Goal: Communication & Community: Participate in discussion

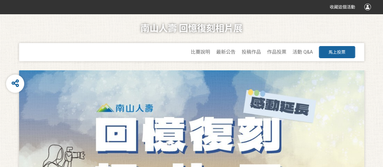
click at [342, 50] on span "馬上投票" at bounding box center [336, 52] width 17 height 5
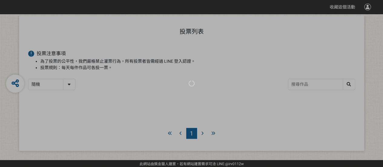
scroll to position [55, 0]
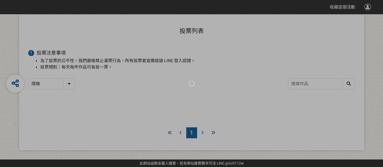
click at [203, 132] on div at bounding box center [191, 83] width 383 height 167
click at [201, 130] on div at bounding box center [191, 83] width 383 height 167
click at [201, 131] on div at bounding box center [191, 83] width 383 height 167
click at [209, 131] on div at bounding box center [191, 83] width 383 height 167
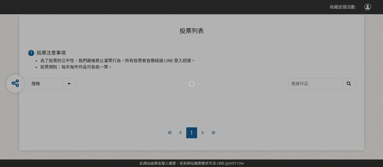
click at [54, 82] on div at bounding box center [191, 83] width 383 height 167
click at [57, 80] on div at bounding box center [191, 83] width 383 height 167
click at [64, 82] on div at bounding box center [191, 83] width 383 height 167
click at [67, 83] on div at bounding box center [191, 83] width 383 height 167
drag, startPoint x: 67, startPoint y: 83, endPoint x: 119, endPoint y: 75, distance: 52.4
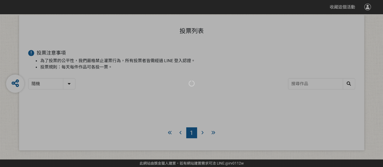
click at [109, 76] on div at bounding box center [191, 83] width 383 height 167
click at [166, 77] on div at bounding box center [191, 83] width 383 height 167
click at [312, 80] on div at bounding box center [191, 83] width 383 height 167
click at [201, 133] on div at bounding box center [191, 83] width 383 height 167
click at [214, 129] on div at bounding box center [191, 83] width 383 height 167
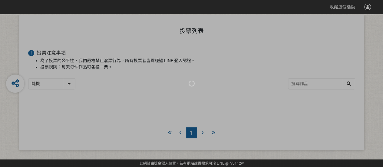
click at [213, 130] on div at bounding box center [191, 83] width 383 height 167
click at [211, 131] on div at bounding box center [191, 83] width 383 height 167
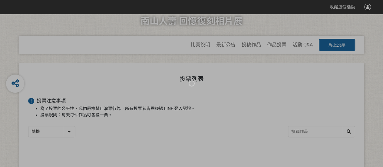
scroll to position [0, 0]
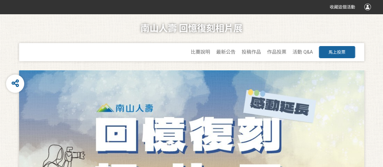
click at [89, 80] on div at bounding box center [191, 159] width 345 height 179
click at [347, 51] on button "馬上投票" at bounding box center [337, 52] width 36 height 12
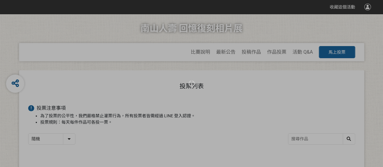
click at [60, 138] on div at bounding box center [191, 83] width 383 height 167
click at [65, 140] on div at bounding box center [191, 83] width 383 height 167
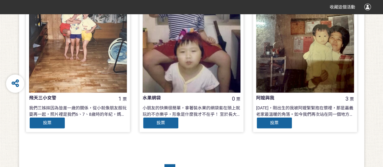
scroll to position [673, 0]
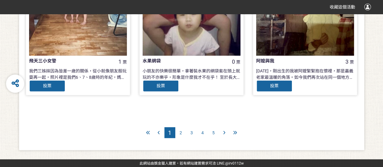
click at [203, 132] on div "4" at bounding box center [202, 132] width 11 height 11
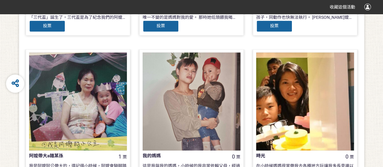
scroll to position [454, 0]
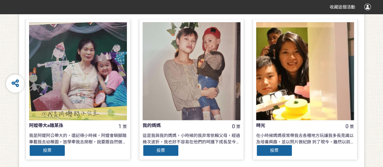
click at [293, 82] on div at bounding box center [305, 71] width 98 height 98
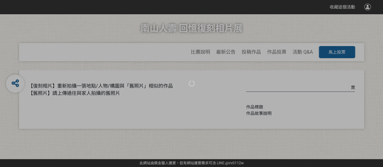
click at [293, 82] on div at bounding box center [191, 83] width 383 height 167
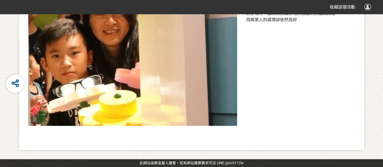
scroll to position [272, 0]
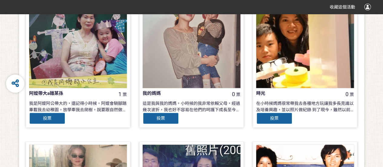
scroll to position [515, 0]
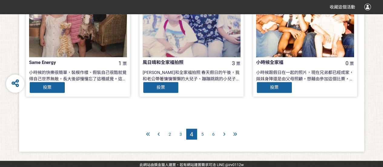
scroll to position [673, 0]
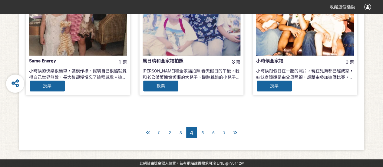
click at [188, 133] on div "4" at bounding box center [191, 132] width 11 height 11
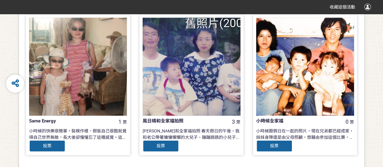
scroll to position [642, 0]
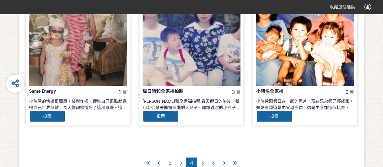
click at [163, 117] on span "投票" at bounding box center [160, 116] width 8 height 5
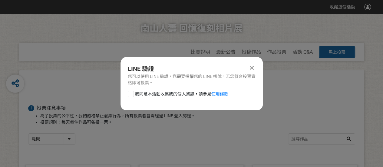
scroll to position [0, 0]
click at [132, 97] on label "我同意本活動收集我的個人資訊，請參見 使用條款" at bounding box center [178, 94] width 100 height 6
click at [132, 96] on input "我同意本活動收集我的個人資訊，請參見 使用條款" at bounding box center [130, 94] width 4 height 4
checkbox input "false"
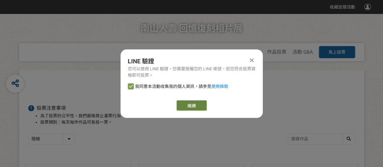
click at [186, 106] on link "繼續" at bounding box center [191, 105] width 30 height 10
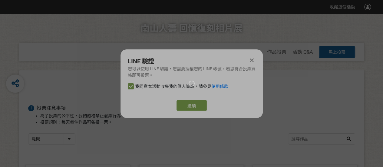
click at [186, 106] on div at bounding box center [191, 83] width 383 height 167
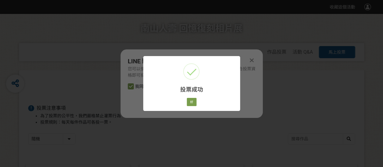
click at [255, 60] on div "投票成功 × 好 Cancel" at bounding box center [191, 83] width 383 height 167
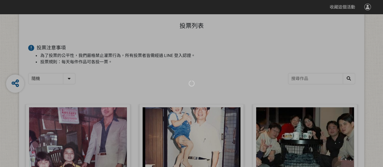
click at [311, 88] on div at bounding box center [191, 83] width 383 height 167
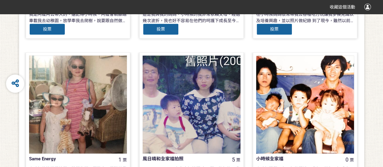
scroll to position [673, 0]
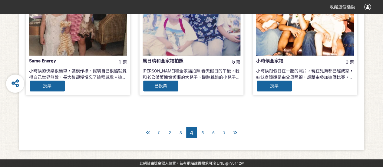
click at [204, 134] on div "5" at bounding box center [202, 132] width 11 height 11
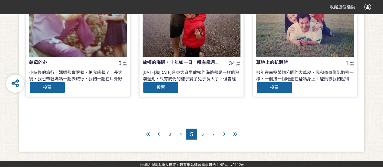
scroll to position [673, 0]
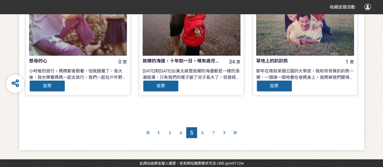
click at [172, 134] on div "3" at bounding box center [169, 132] width 11 height 11
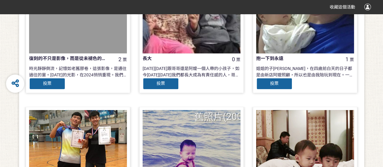
scroll to position [303, 0]
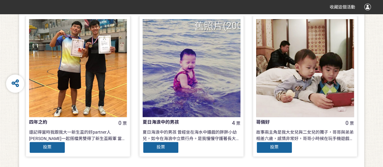
click at [158, 144] on span "投票" at bounding box center [160, 146] width 8 height 5
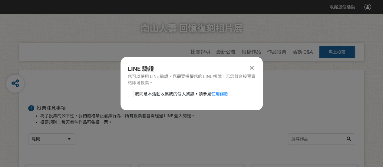
scroll to position [0, 0]
click at [133, 92] on div at bounding box center [131, 94] width 6 height 6
checkbox input "true"
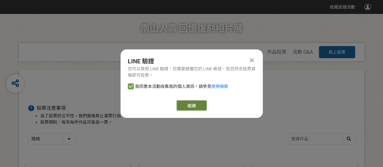
click at [186, 103] on button "繼續" at bounding box center [191, 105] width 30 height 10
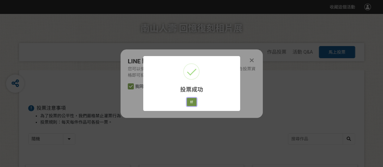
click at [192, 102] on button "好" at bounding box center [192, 102] width 10 height 8
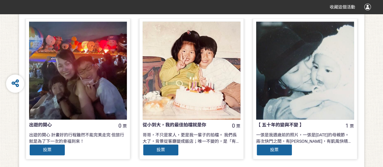
scroll to position [673, 0]
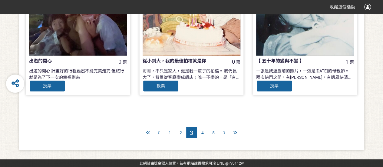
click at [217, 133] on div "5" at bounding box center [213, 132] width 11 height 11
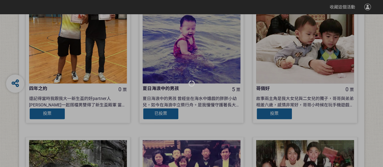
click at [215, 132] on div at bounding box center [191, 83] width 383 height 167
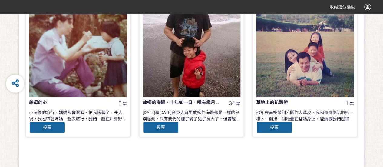
scroll to position [673, 0]
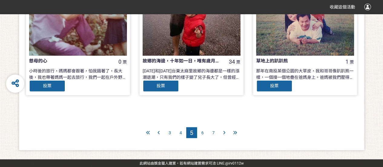
click at [201, 133] on span "6" at bounding box center [202, 132] width 2 height 5
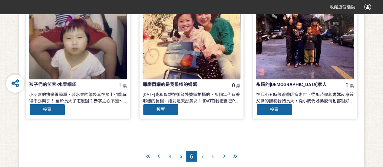
scroll to position [673, 0]
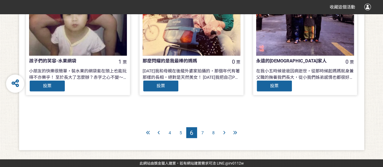
click at [180, 132] on span "5" at bounding box center [180, 132] width 2 height 5
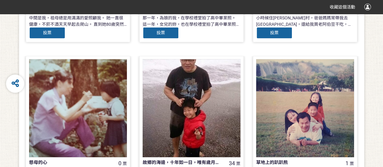
scroll to position [605, 0]
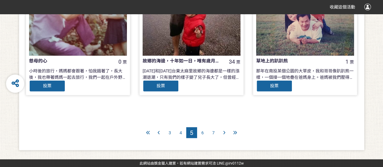
click at [179, 132] on div "4" at bounding box center [180, 132] width 11 height 11
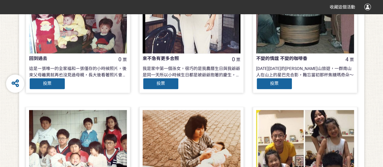
scroll to position [303, 0]
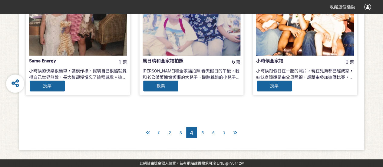
click at [179, 132] on div "3" at bounding box center [180, 132] width 11 height 11
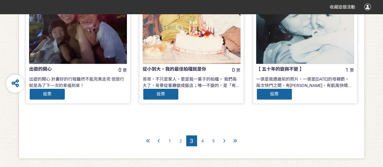
scroll to position [666, 0]
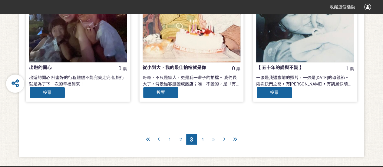
click at [182, 137] on div "2" at bounding box center [180, 139] width 11 height 11
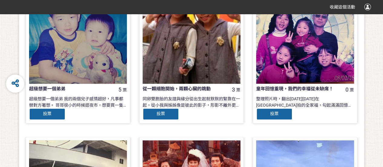
scroll to position [303, 0]
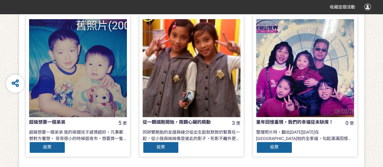
click at [51, 147] on div "投票" at bounding box center [47, 147] width 36 height 12
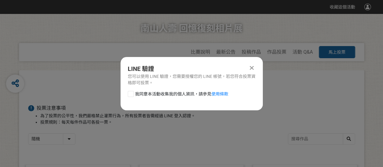
drag, startPoint x: 130, startPoint y: 92, endPoint x: 131, endPoint y: 98, distance: 6.8
click at [130, 93] on div at bounding box center [131, 94] width 6 height 6
checkbox input "true"
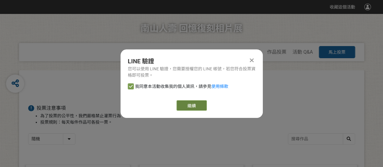
click at [185, 106] on button "繼續" at bounding box center [191, 105] width 30 height 10
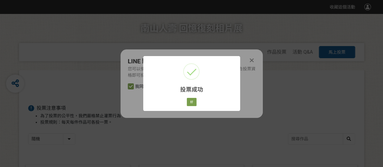
drag, startPoint x: 248, startPoint y: 57, endPoint x: 253, endPoint y: 59, distance: 4.9
click at [249, 58] on div "投票成功 × 好 Cancel" at bounding box center [191, 83] width 383 height 167
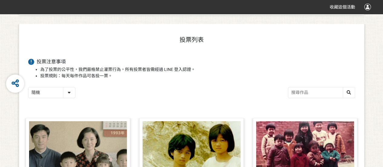
scroll to position [102, 0]
